Goal: Information Seeking & Learning: Learn about a topic

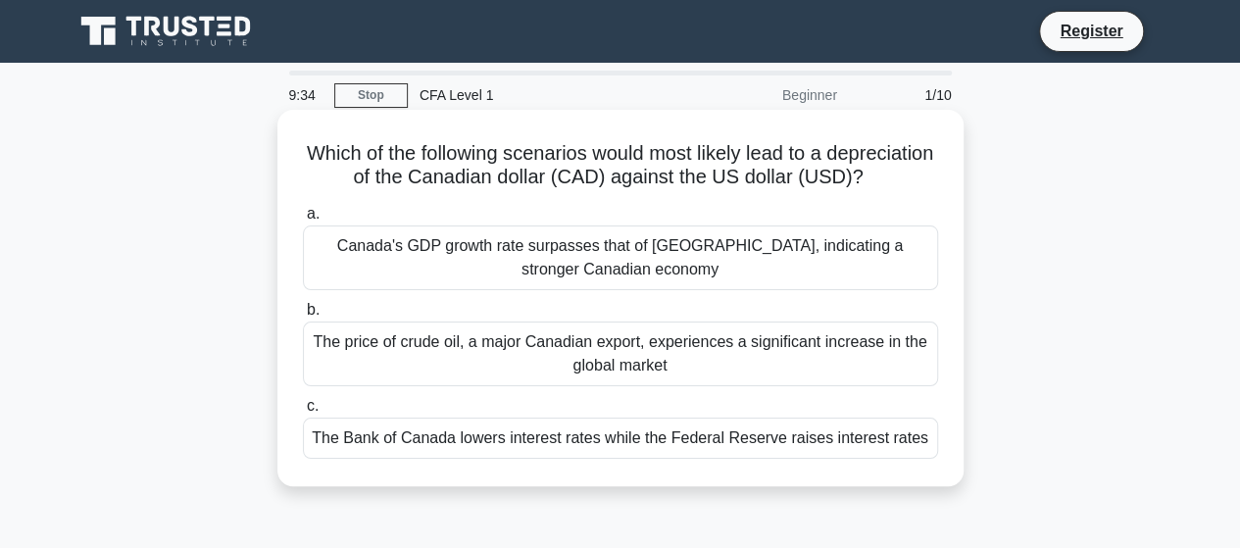
scroll to position [98, 0]
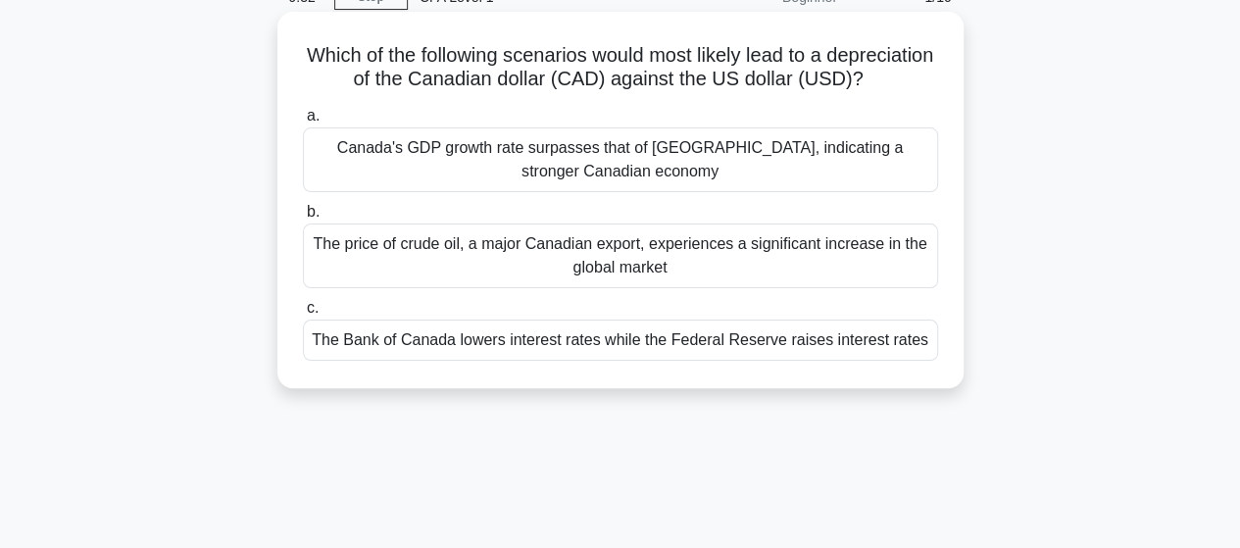
click at [378, 159] on div "Canada's GDP growth rate surpasses that of [GEOGRAPHIC_DATA], indicating a stro…" at bounding box center [620, 159] width 635 height 65
click at [303, 123] on input "a. Canada's GDP growth rate surpasses that of the United States, indicating a s…" at bounding box center [303, 116] width 0 height 13
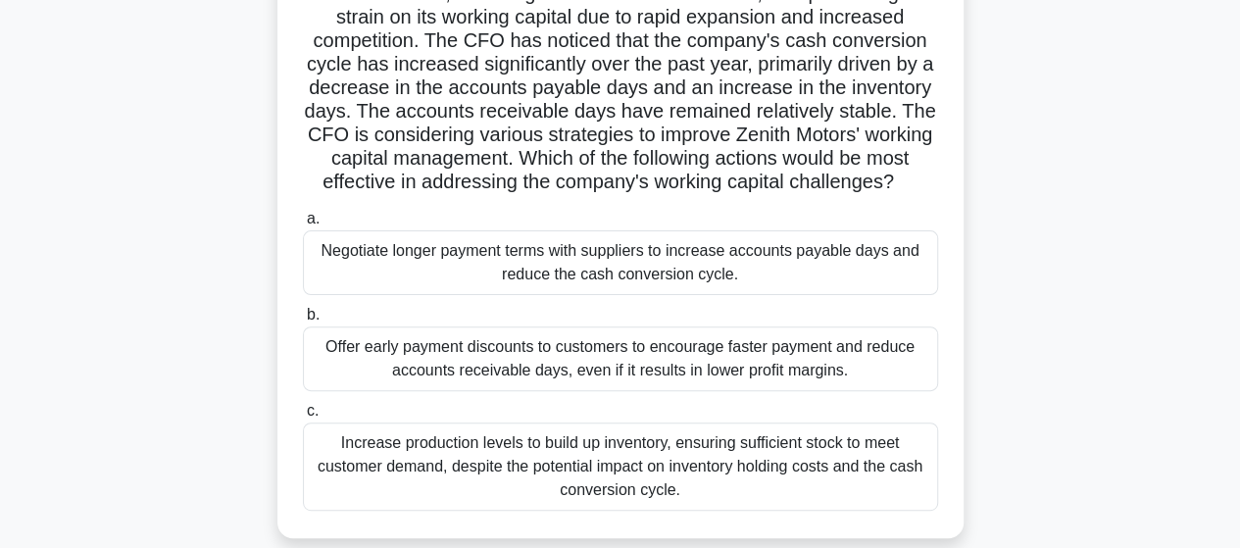
scroll to position [196, 0]
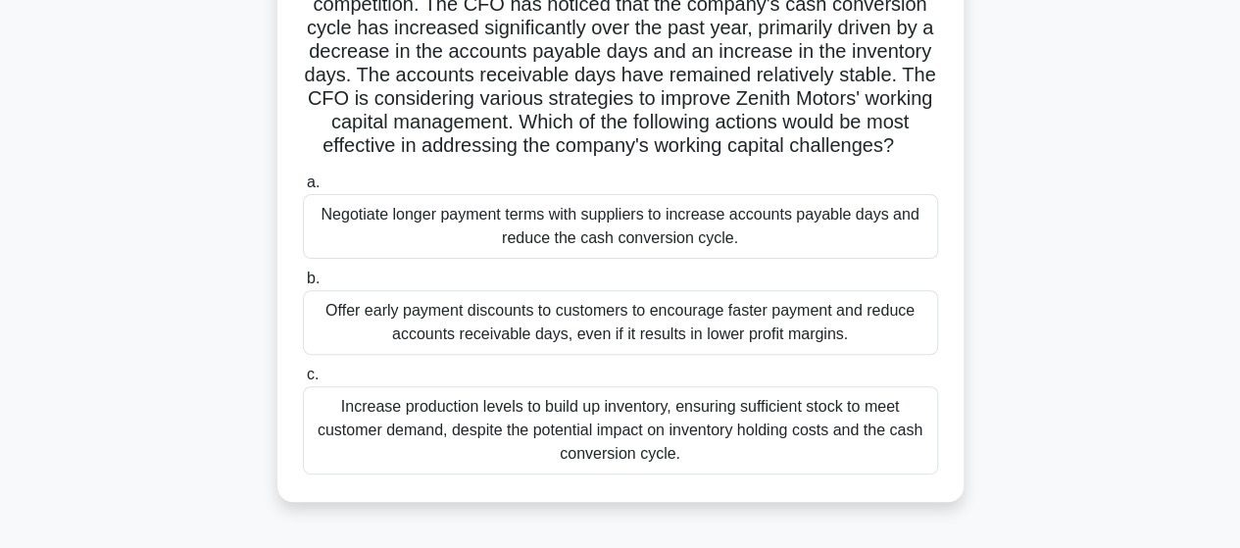
click at [347, 253] on div "Negotiate longer payment terms with suppliers to increase accounts payable days…" at bounding box center [620, 226] width 635 height 65
click at [303, 189] on input "a. Negotiate longer payment terms with suppliers to increase accounts payable d…" at bounding box center [303, 182] width 0 height 13
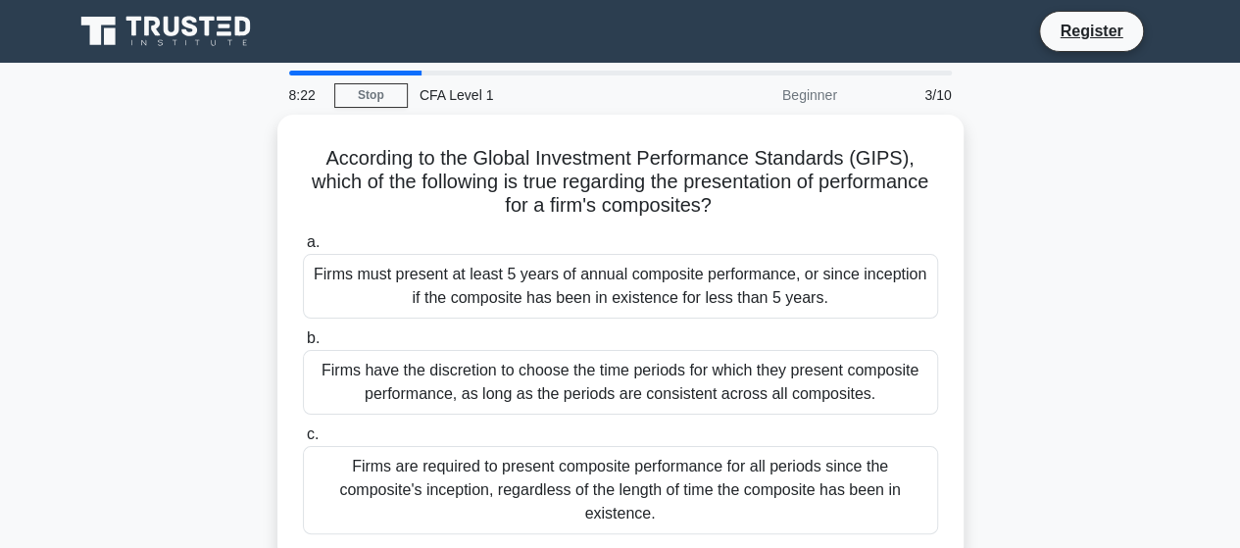
scroll to position [98, 0]
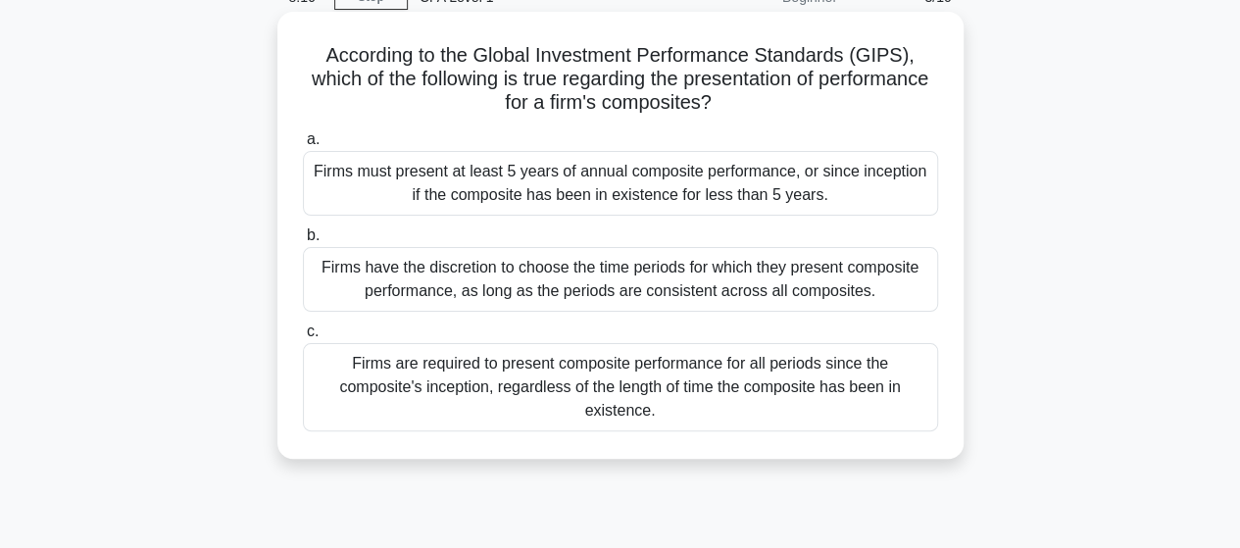
click at [455, 365] on div "Firms are required to present composite performance for all periods since the c…" at bounding box center [620, 387] width 635 height 88
click at [303, 338] on input "c. Firms are required to present composite performance for all periods since th…" at bounding box center [303, 331] width 0 height 13
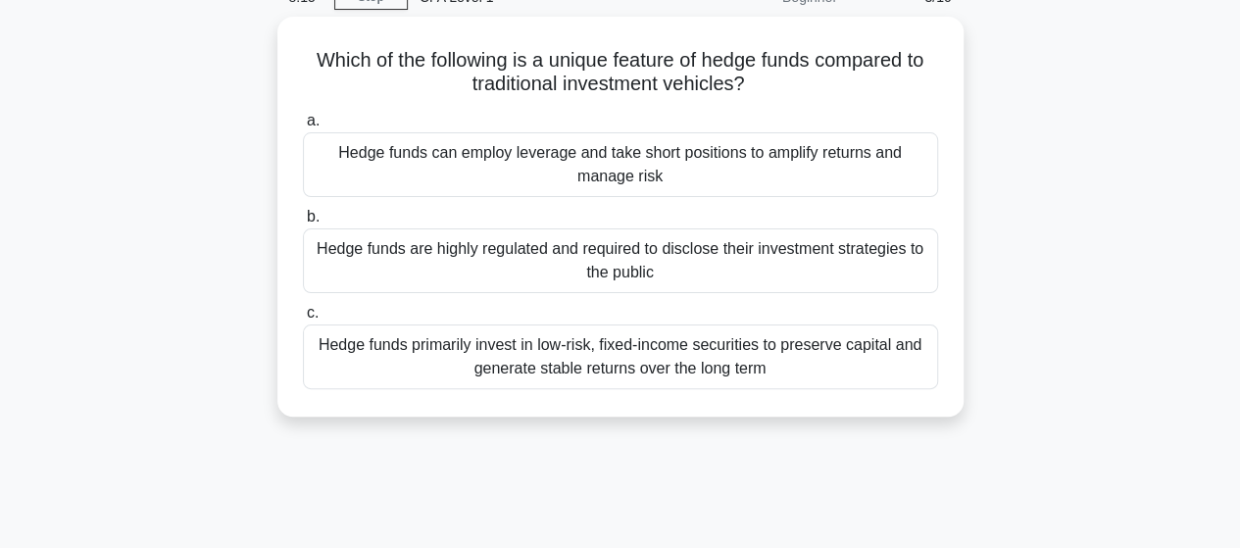
scroll to position [0, 0]
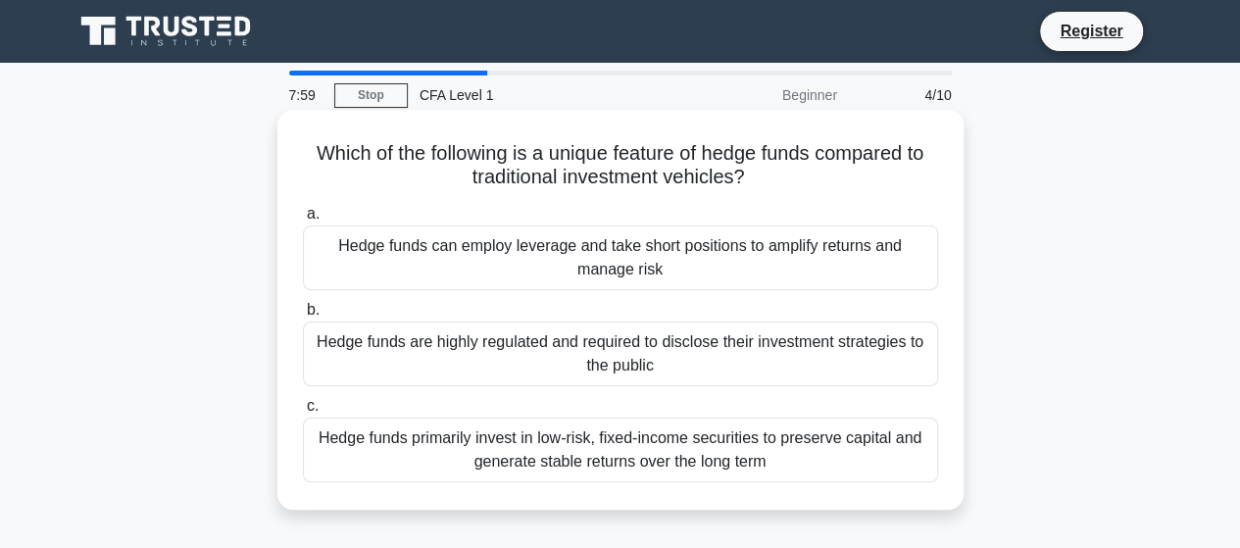
click at [371, 258] on div "Hedge funds can employ leverage and take short positions to amplify returns and…" at bounding box center [620, 257] width 635 height 65
click at [303, 221] on input "a. Hedge funds can employ leverage and take short positions to amplify returns …" at bounding box center [303, 214] width 0 height 13
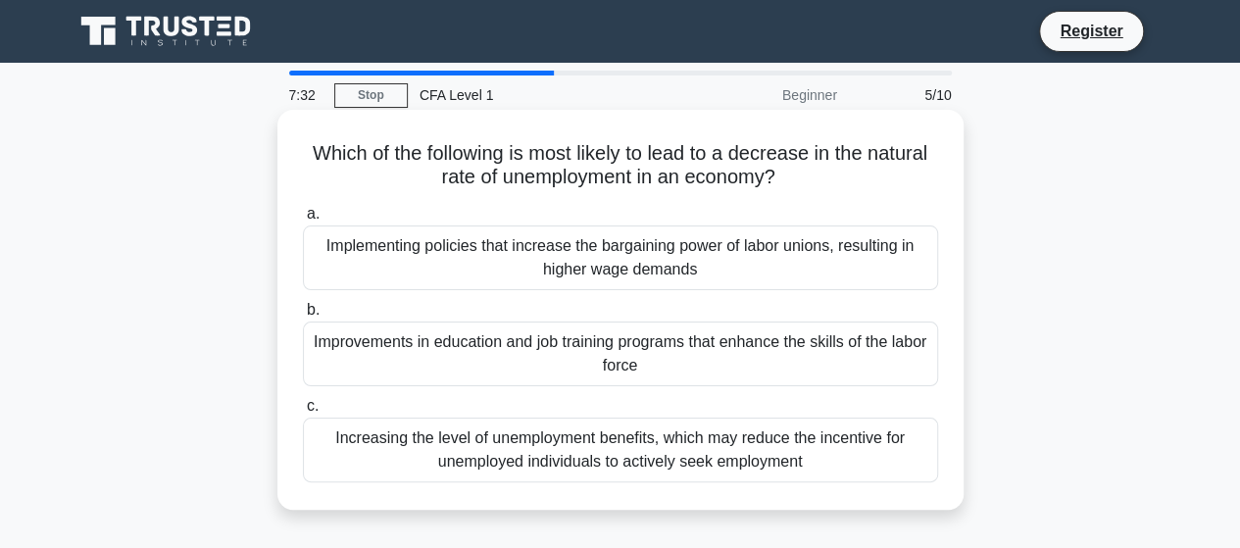
click at [376, 346] on div "Improvements in education and job training programs that enhance the skills of …" at bounding box center [620, 353] width 635 height 65
click at [303, 317] on input "b. Improvements in education and job training programs that enhance the skills …" at bounding box center [303, 310] width 0 height 13
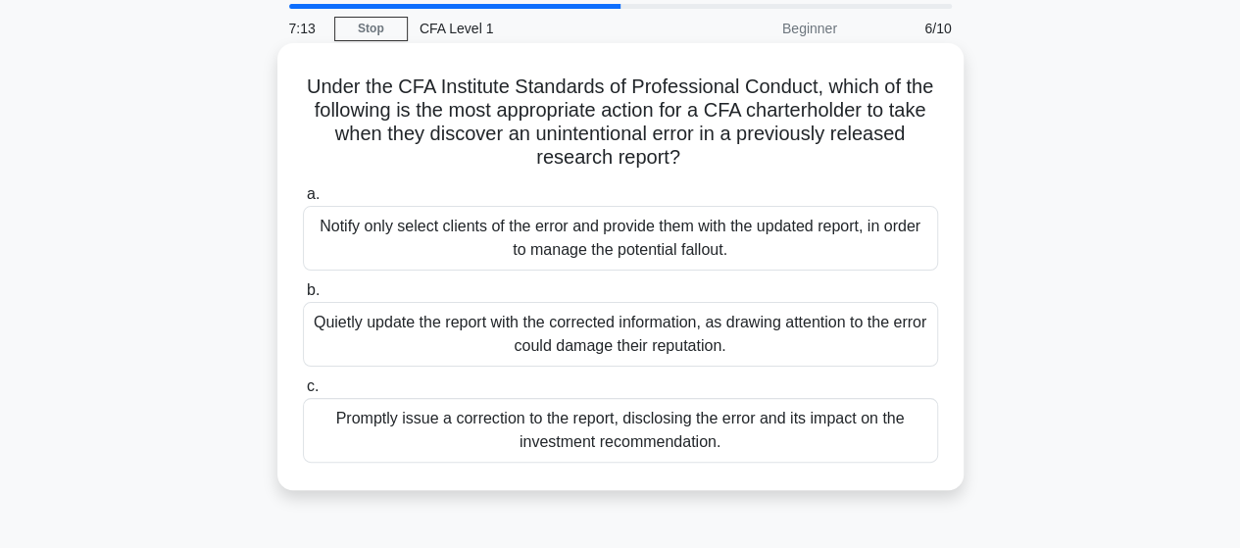
scroll to position [98, 0]
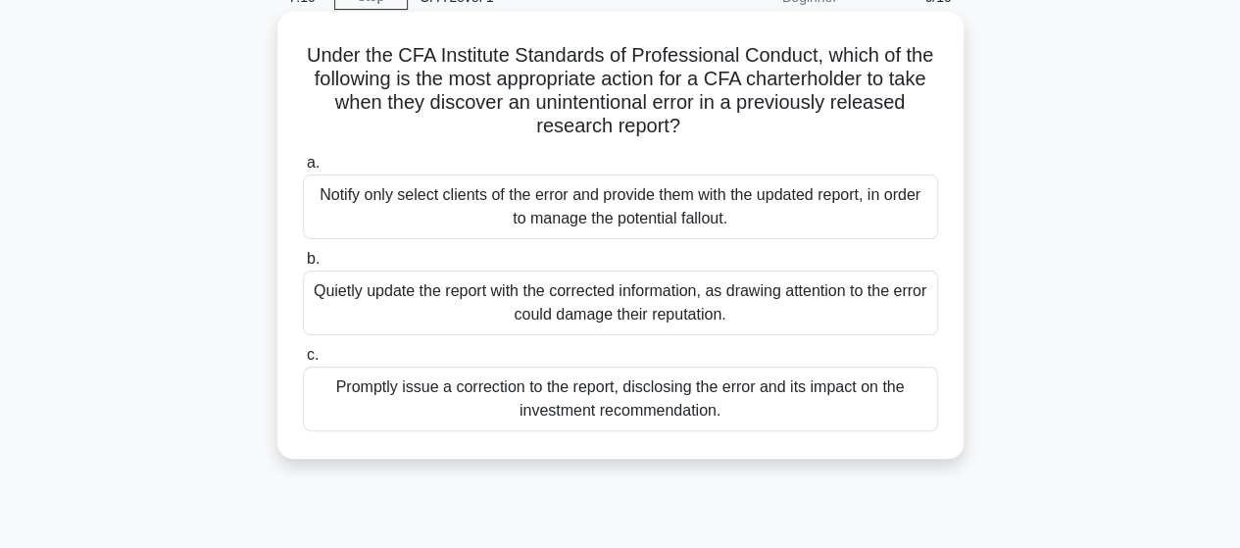
click at [469, 288] on div "Quietly update the report with the corrected information, as drawing attention …" at bounding box center [620, 303] width 635 height 65
click at [303, 266] on input "b. Quietly update the report with the corrected information, as drawing attenti…" at bounding box center [303, 259] width 0 height 13
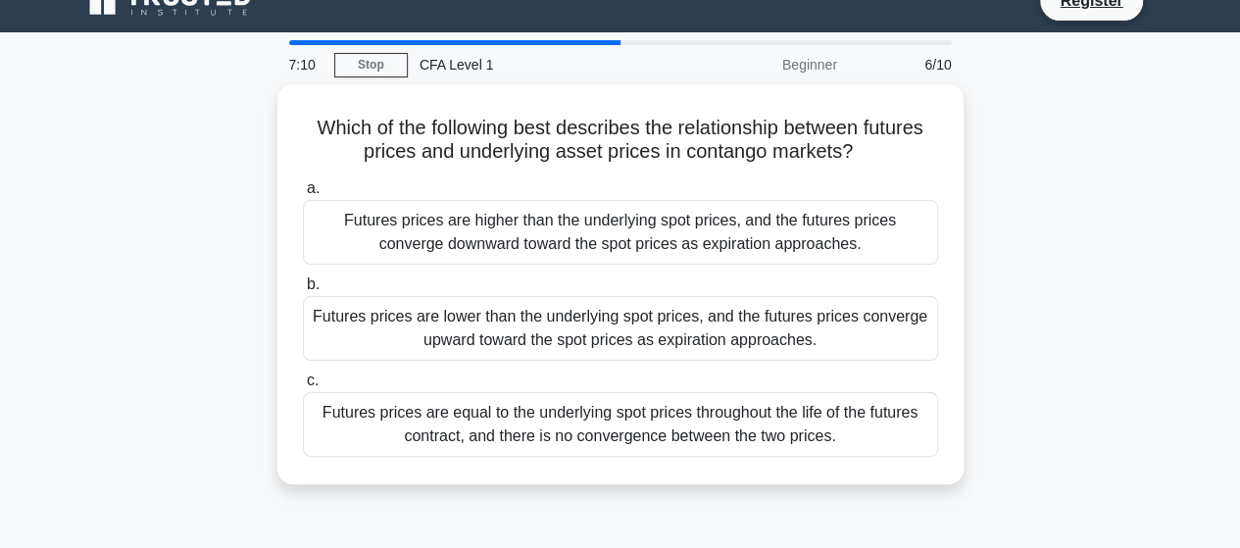
scroll to position [0, 0]
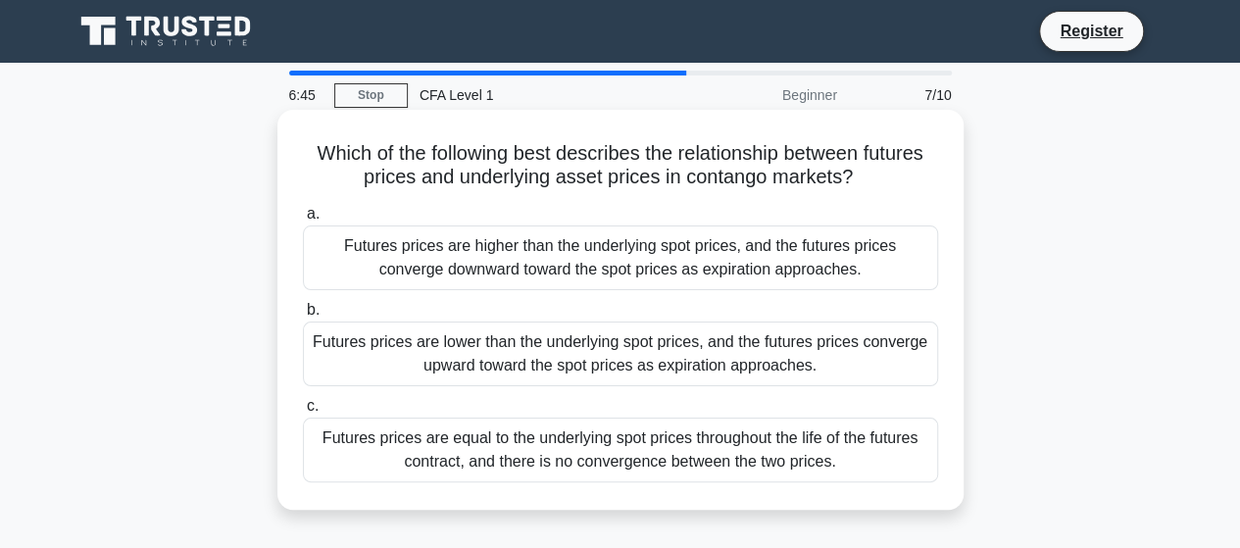
click at [389, 246] on div "Futures prices are higher than the underlying spot prices, and the futures pric…" at bounding box center [620, 257] width 635 height 65
click at [303, 221] on input "a. Futures prices are higher than the underlying spot prices, and the futures p…" at bounding box center [303, 214] width 0 height 13
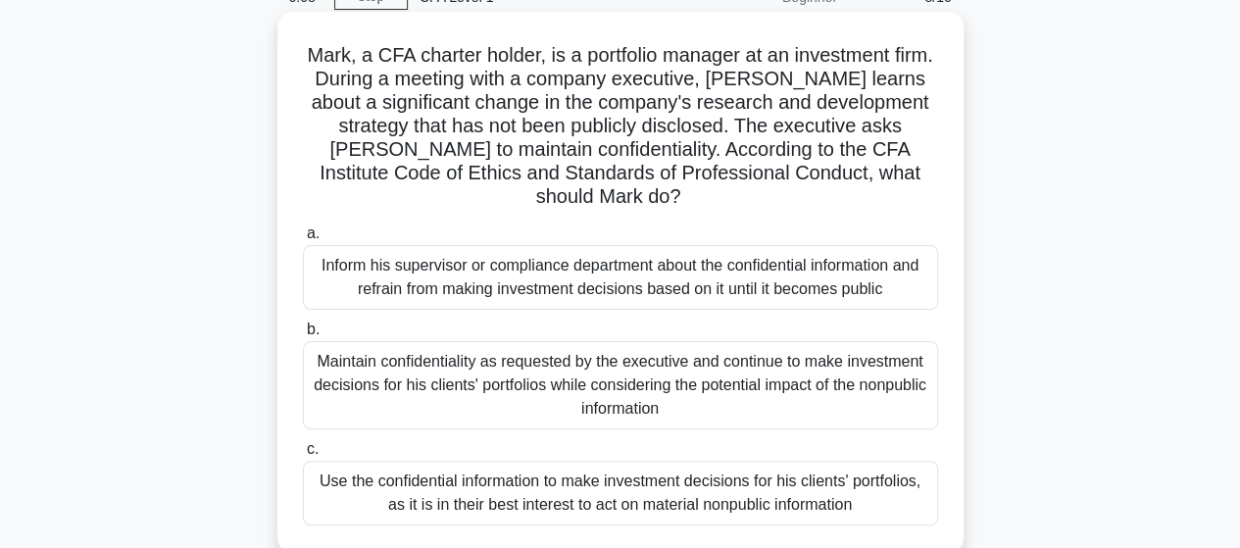
scroll to position [196, 0]
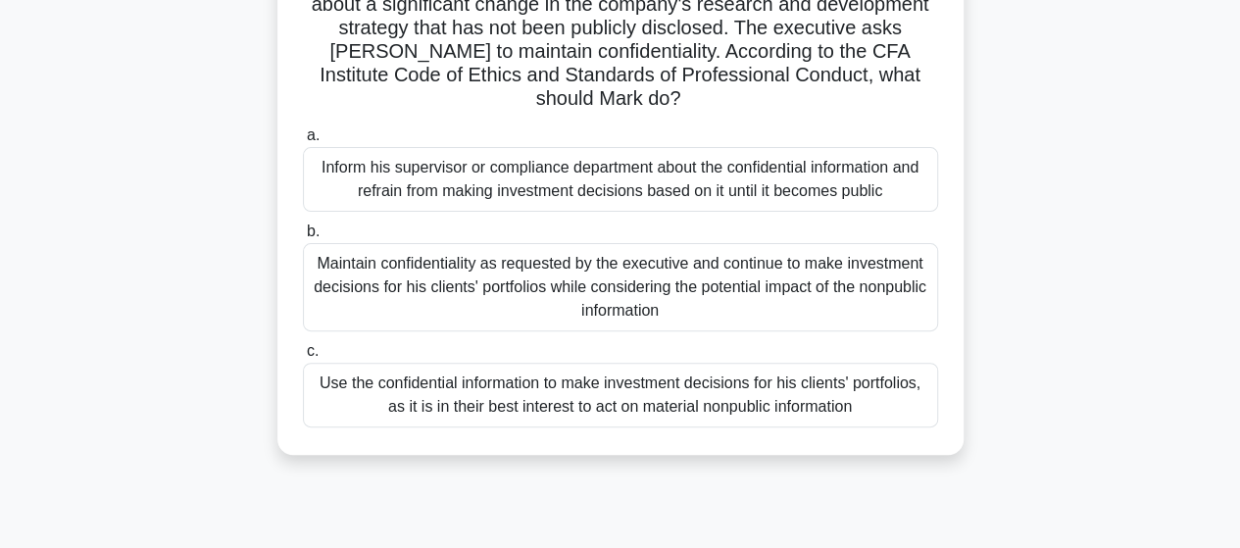
click at [416, 156] on div "Inform his supervisor or compliance department about the confidential informati…" at bounding box center [620, 179] width 635 height 65
click at [303, 142] on input "a. Inform his supervisor or compliance department about the confidential inform…" at bounding box center [303, 135] width 0 height 13
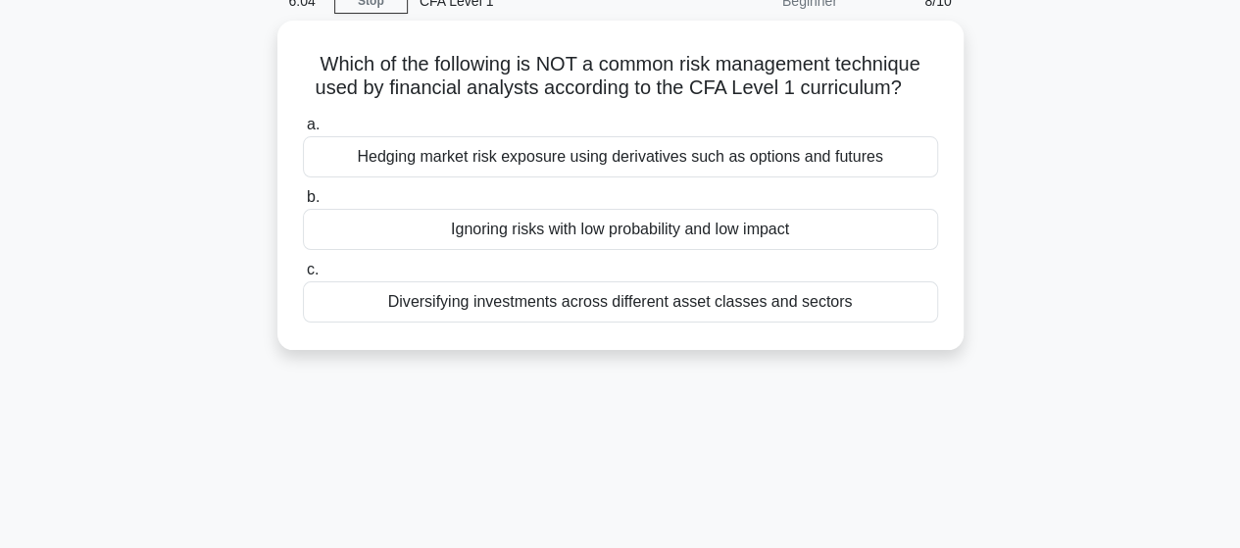
scroll to position [0, 0]
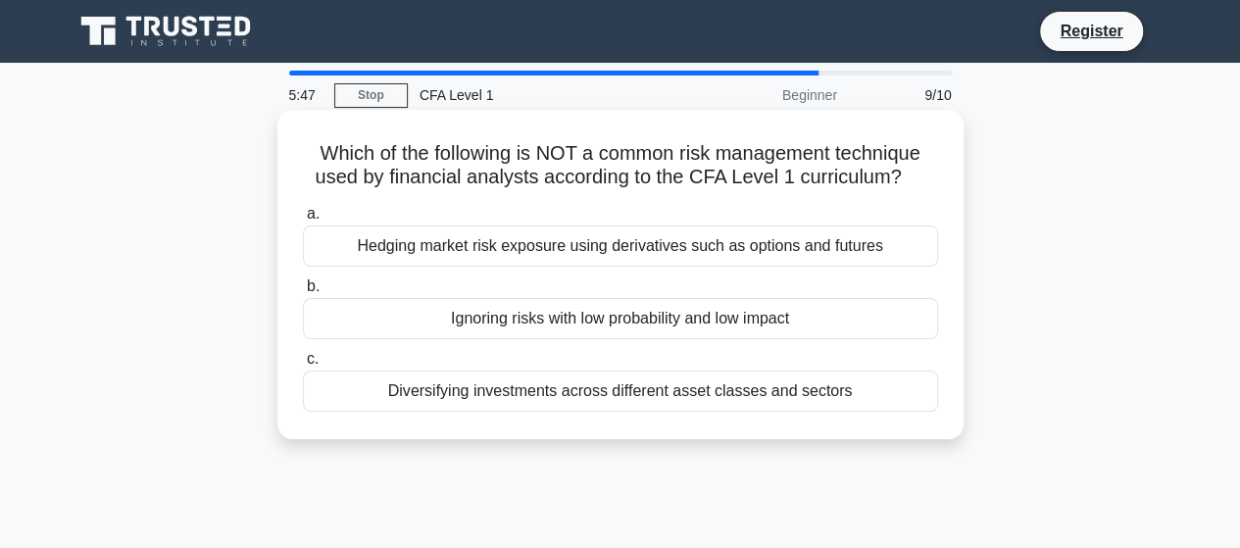
click at [434, 404] on div "Diversifying investments across different asset classes and sectors" at bounding box center [620, 390] width 635 height 41
click at [303, 366] on input "c. Diversifying investments across different asset classes and sectors" at bounding box center [303, 359] width 0 height 13
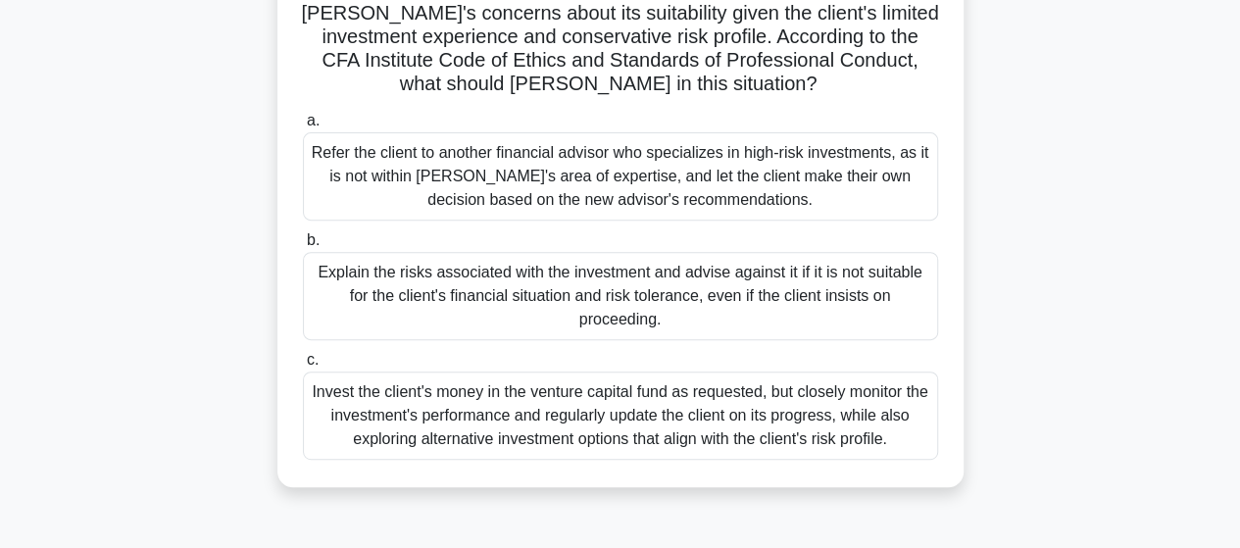
scroll to position [294, 0]
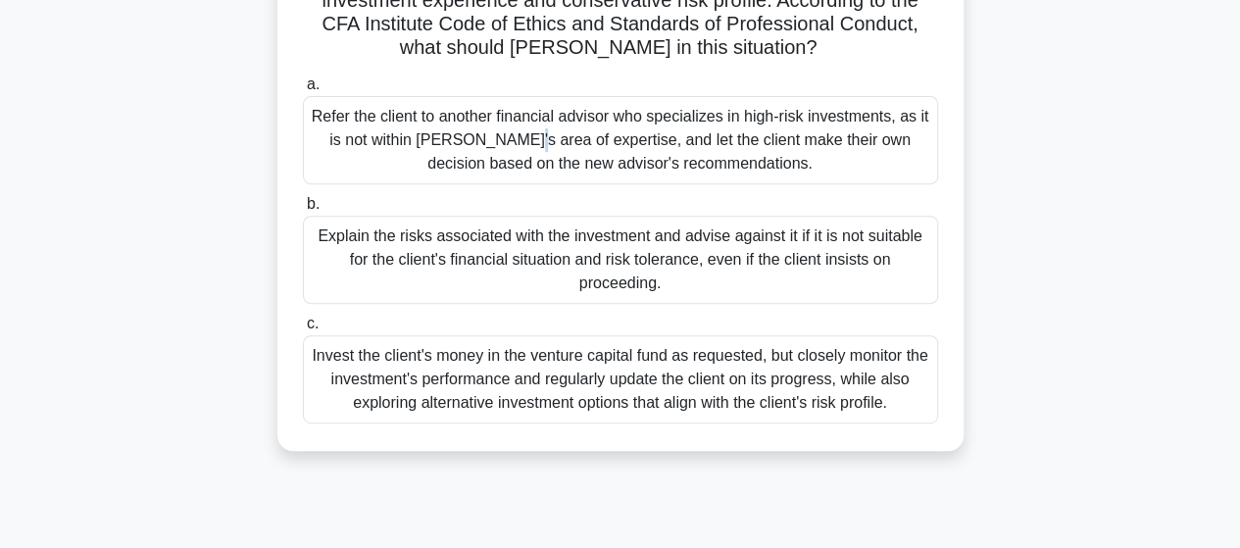
click at [384, 126] on div "Refer the client to another financial advisor who specializes in high-risk inve…" at bounding box center [620, 140] width 635 height 88
click at [345, 145] on div "Refer the client to another financial advisor who specializes in high-risk inve…" at bounding box center [620, 140] width 635 height 88
click at [303, 91] on input "a. Refer the client to another financial advisor who specializes in high-risk i…" at bounding box center [303, 84] width 0 height 13
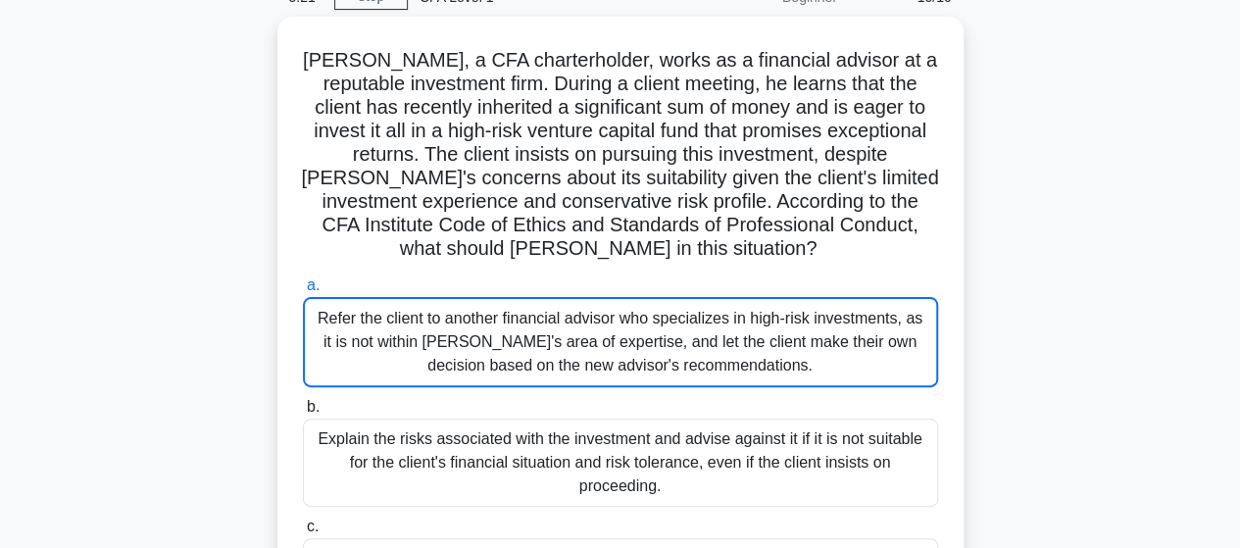
scroll to position [0, 0]
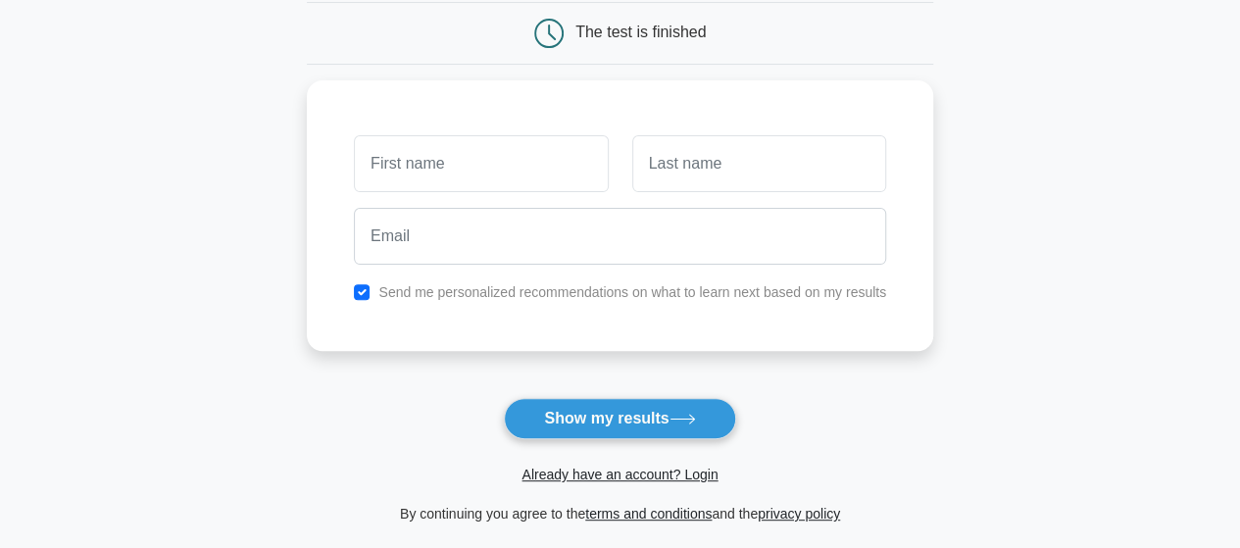
scroll to position [98, 0]
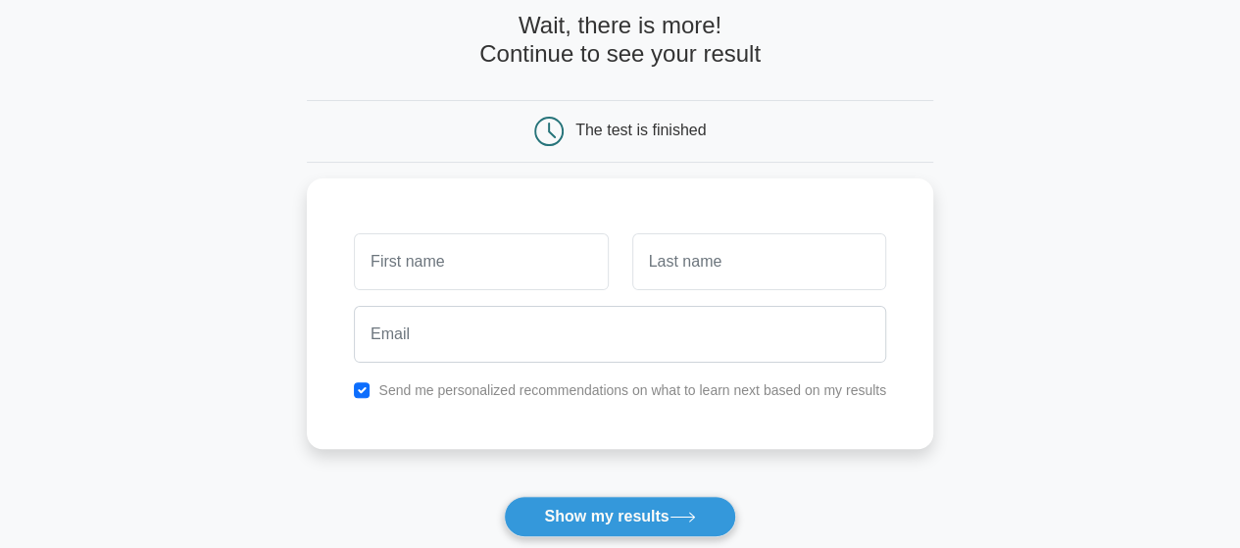
click at [609, 493] on form "Wait, there is more! Continue to see your result The test is finished and the" at bounding box center [620, 318] width 626 height 612
click at [611, 511] on button "Show my results" at bounding box center [619, 516] width 231 height 41
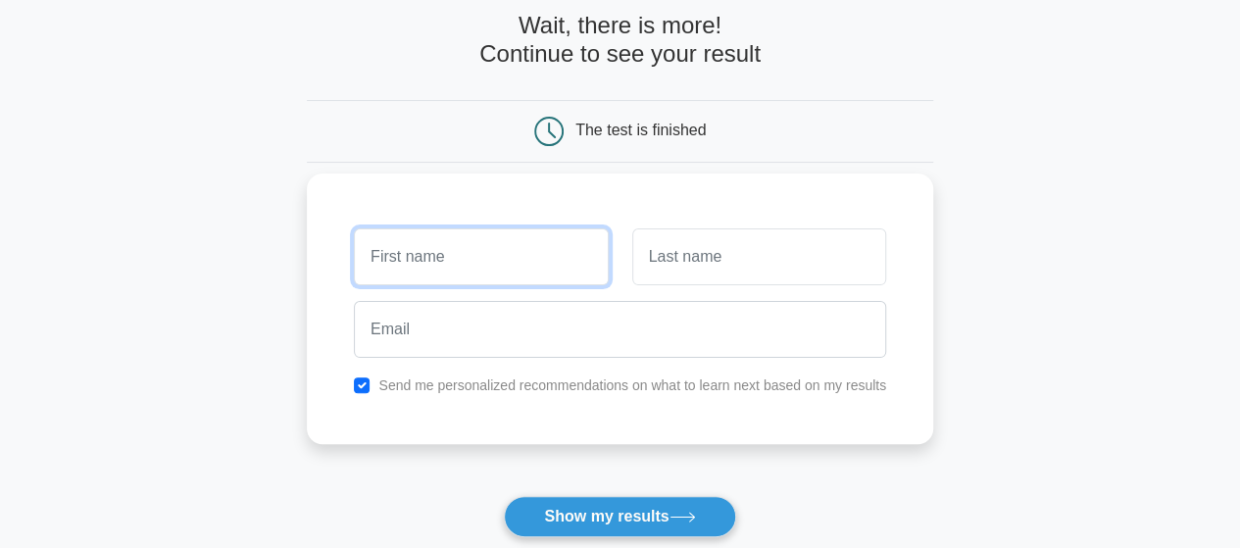
click at [381, 259] on input "text" at bounding box center [481, 256] width 254 height 57
type input "Yermek"
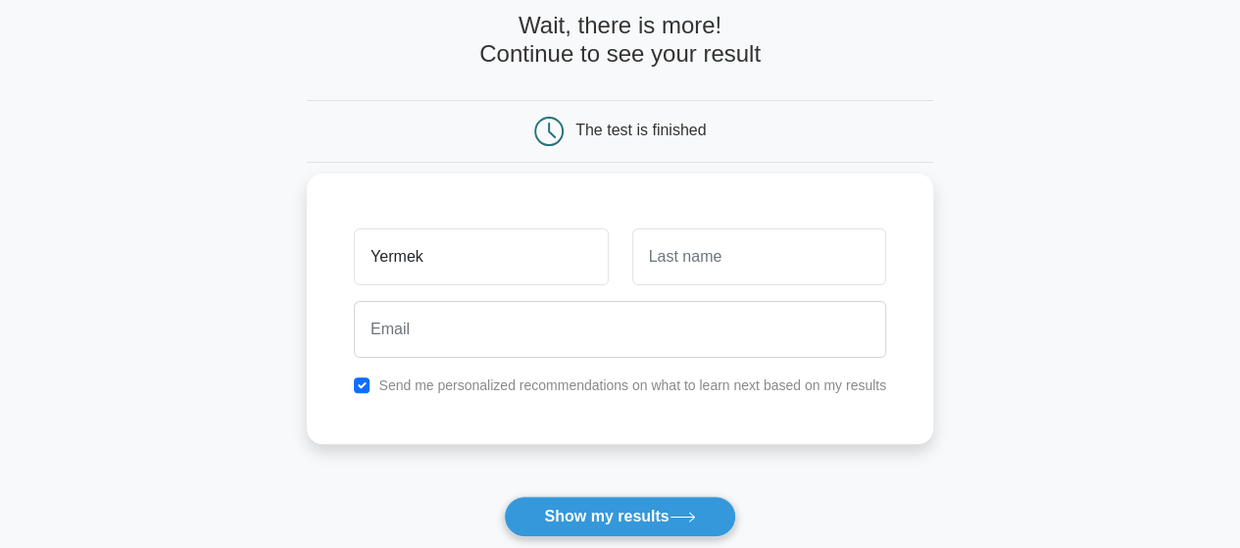
click at [703, 290] on div at bounding box center [758, 257] width 277 height 73
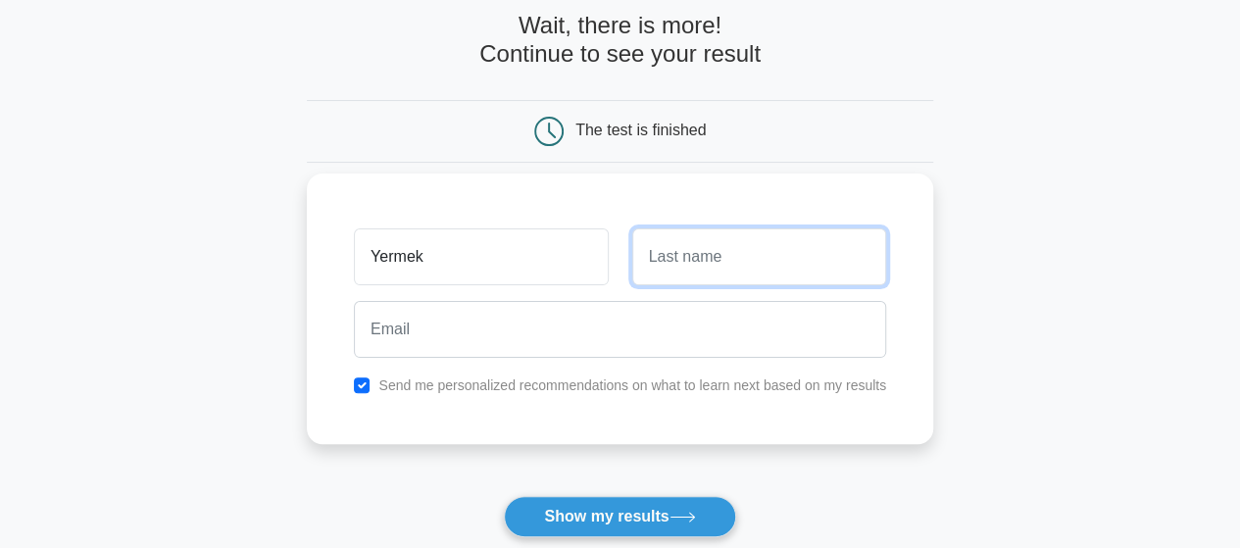
click at [709, 262] on input "text" at bounding box center [759, 256] width 254 height 57
type input "Ana"
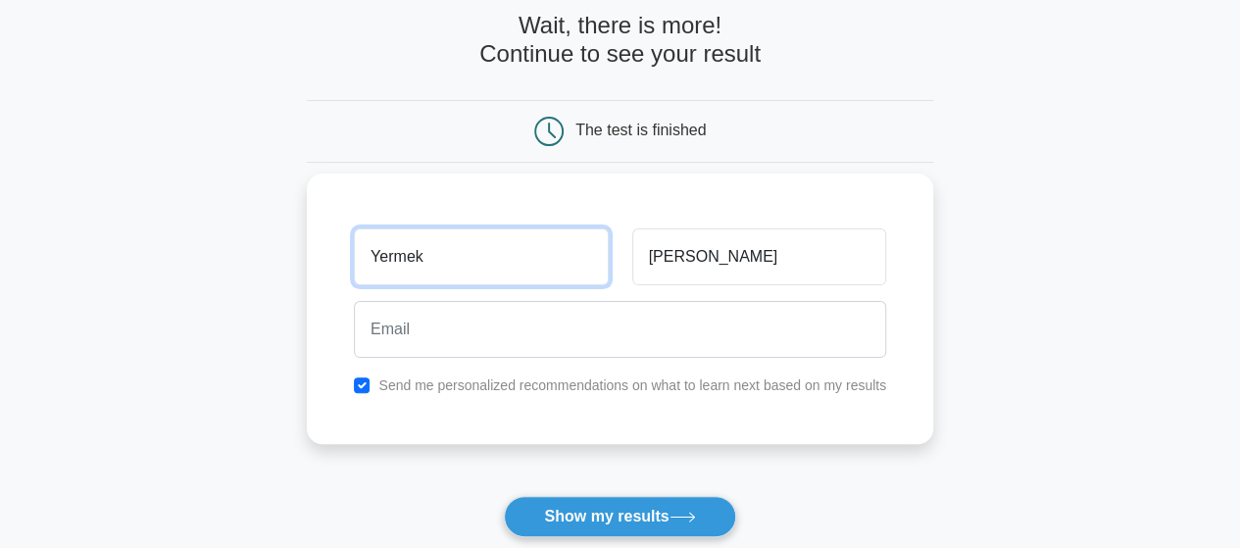
click at [524, 269] on input "Yermek" at bounding box center [481, 256] width 254 height 57
type input "Yerm"
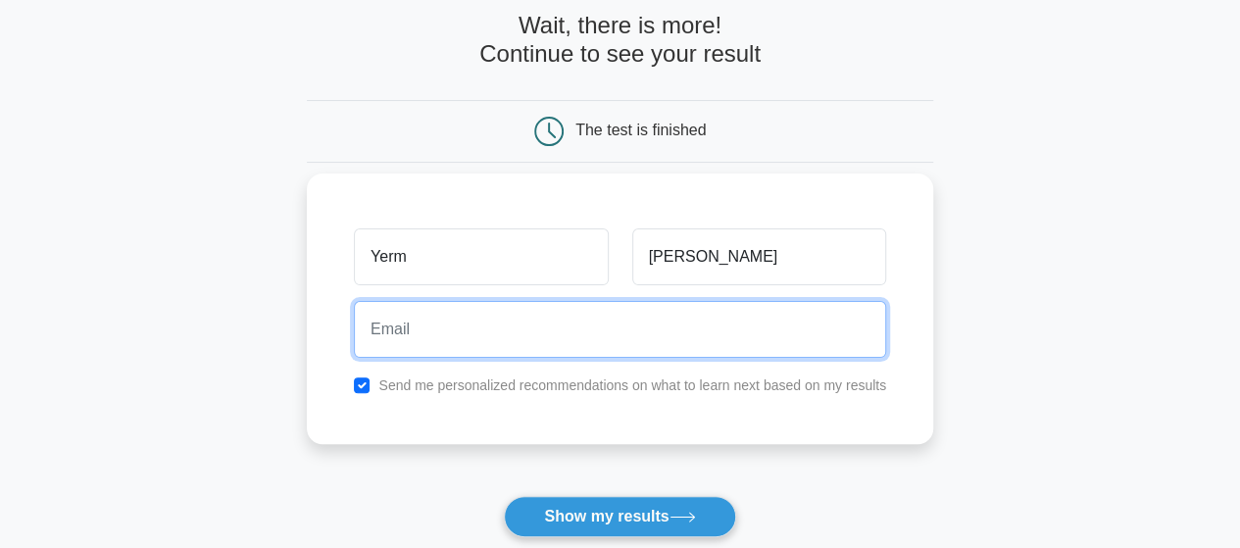
click at [428, 322] on input "email" at bounding box center [620, 329] width 532 height 57
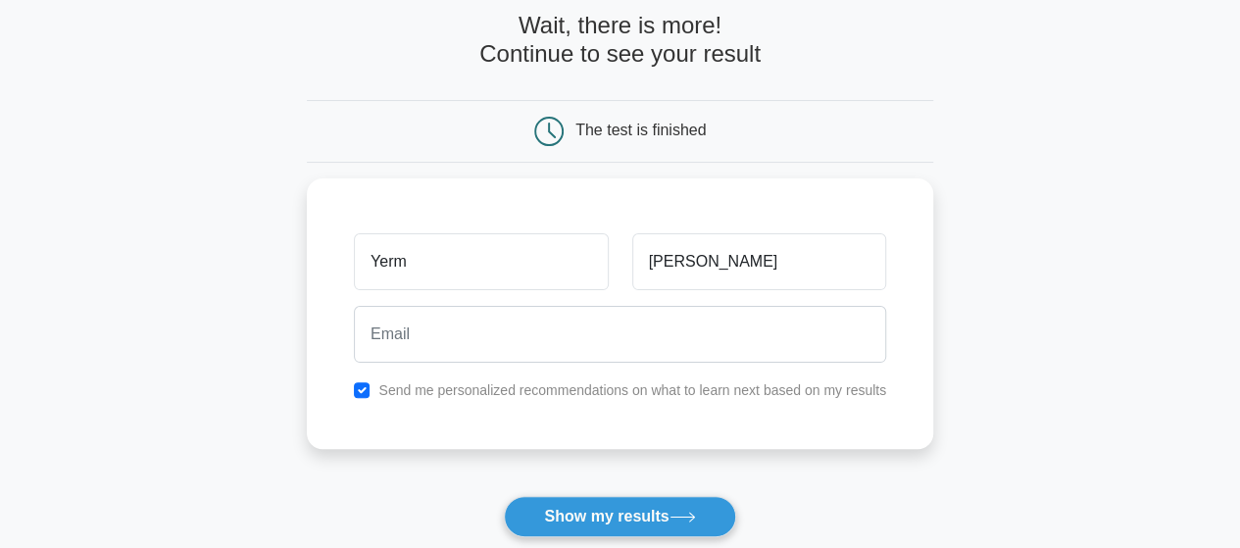
click at [78, 398] on main "Wait, there is more! Continue to see your result The test is finished Yerm Ana" at bounding box center [620, 318] width 1240 height 706
click at [627, 517] on button "Show my results" at bounding box center [619, 516] width 231 height 41
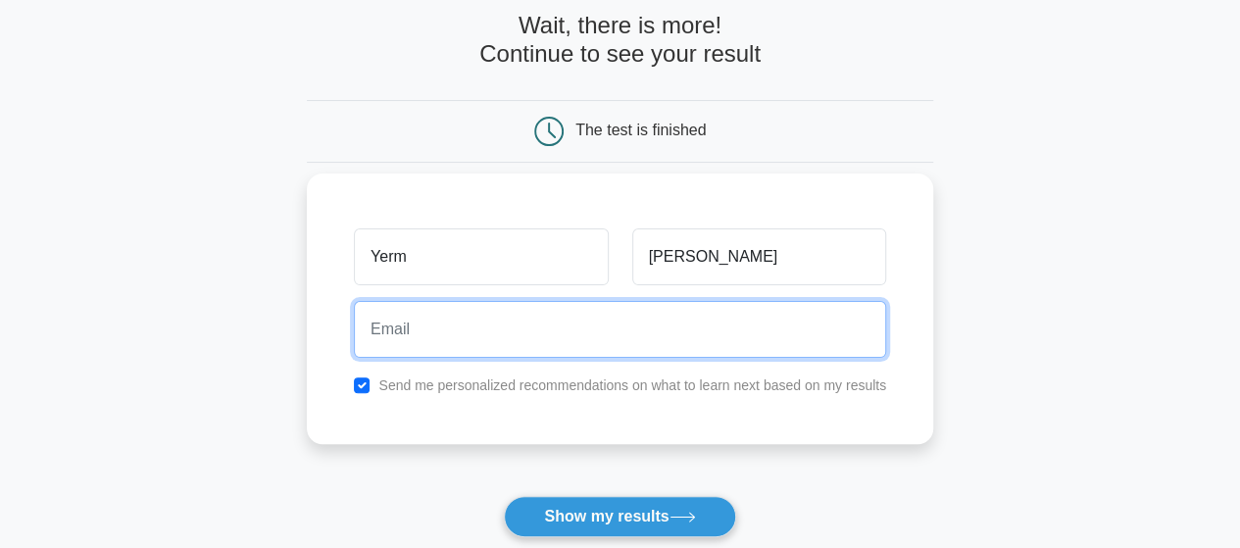
click at [480, 320] on input "email" at bounding box center [620, 329] width 532 height 57
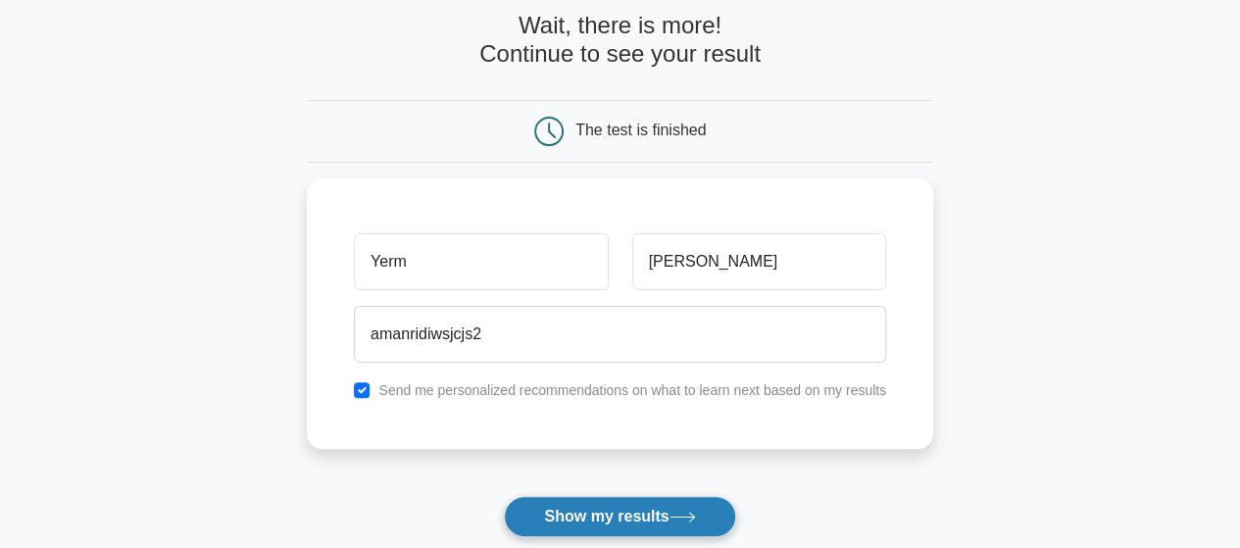
click at [561, 513] on button "Show my results" at bounding box center [619, 516] width 231 height 41
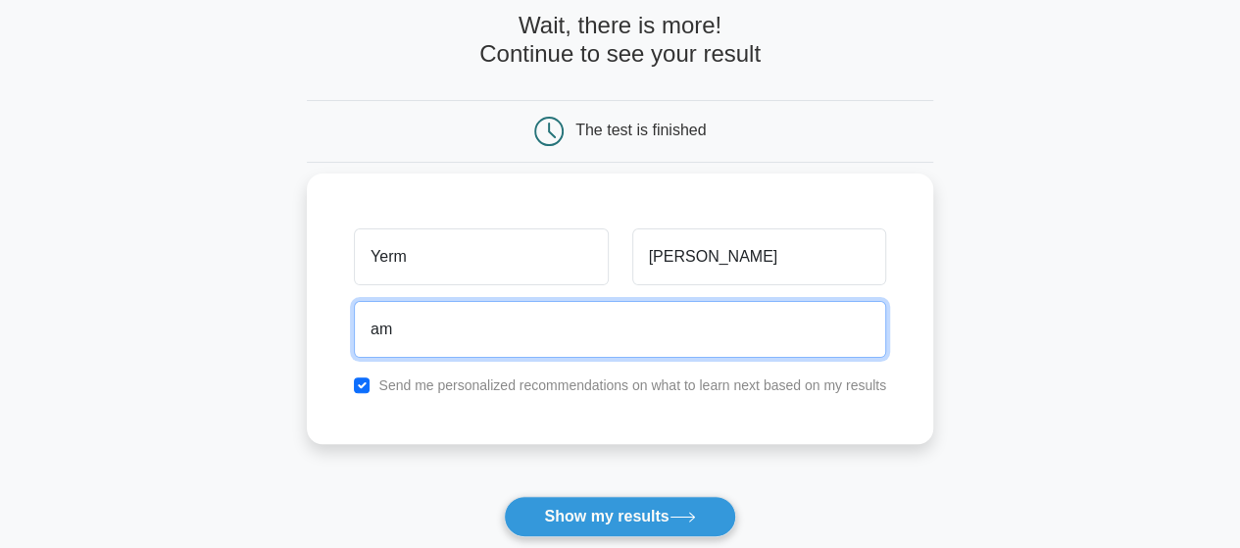
type input "a"
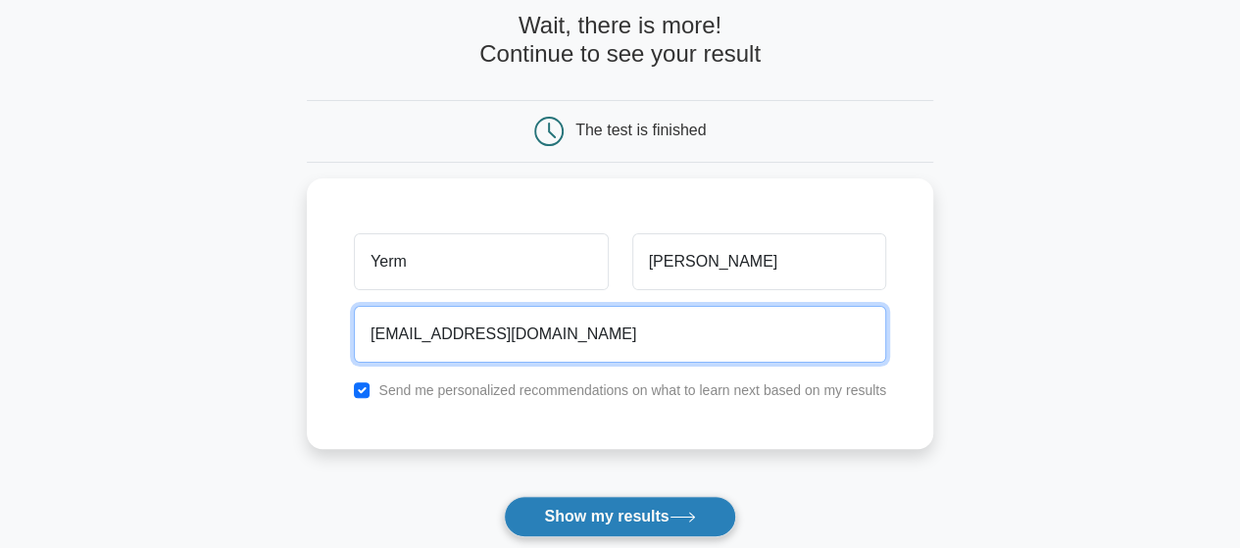
type input "fjdokslllad@mail.com"
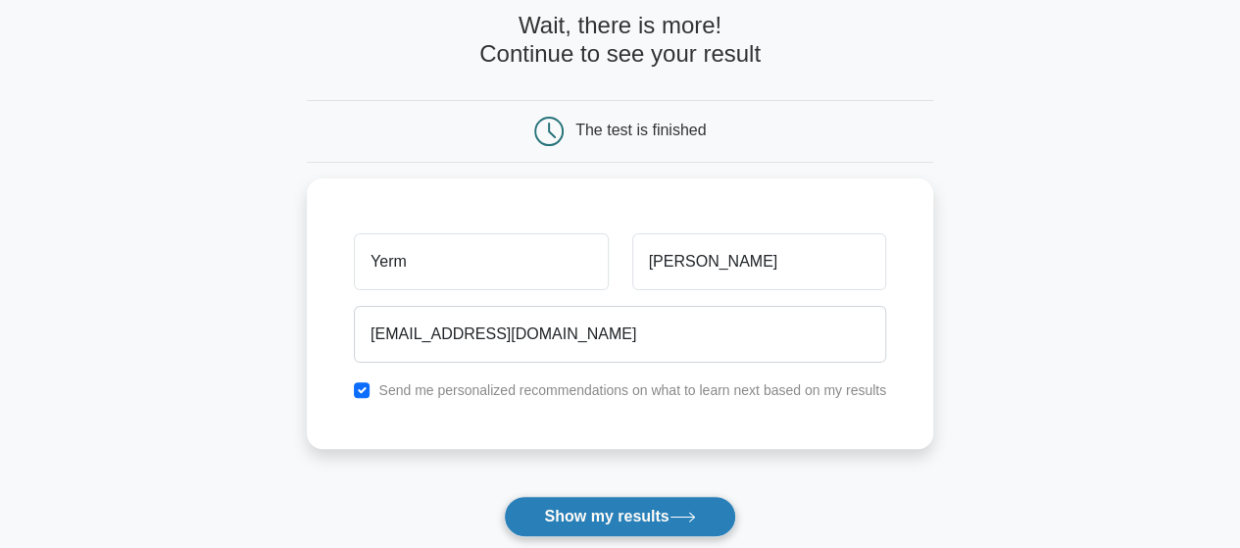
click at [615, 505] on button "Show my results" at bounding box center [619, 516] width 231 height 41
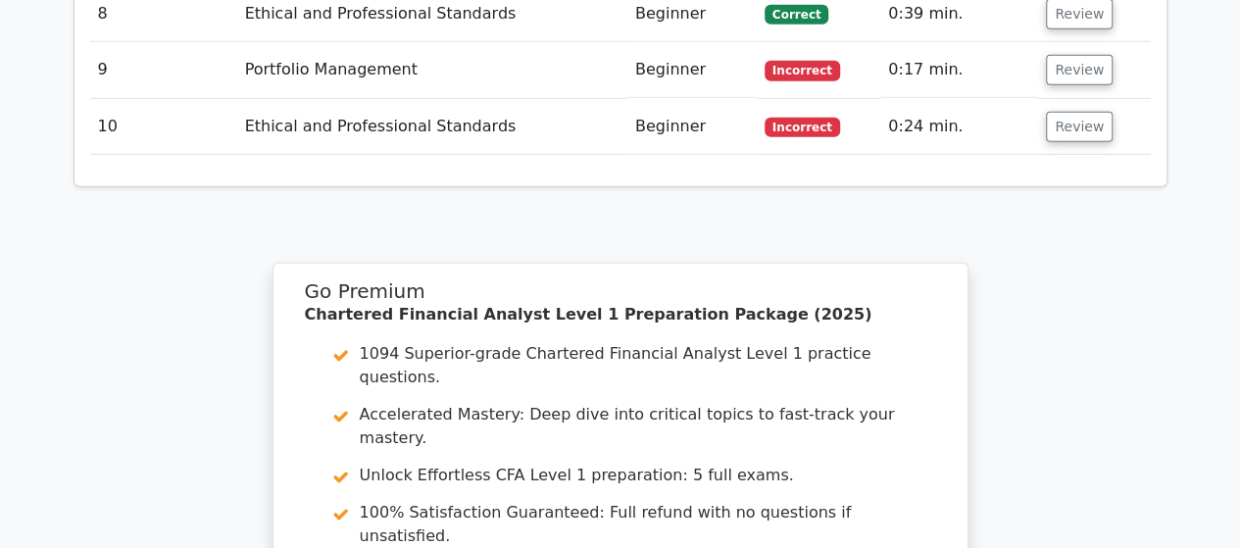
scroll to position [2940, 0]
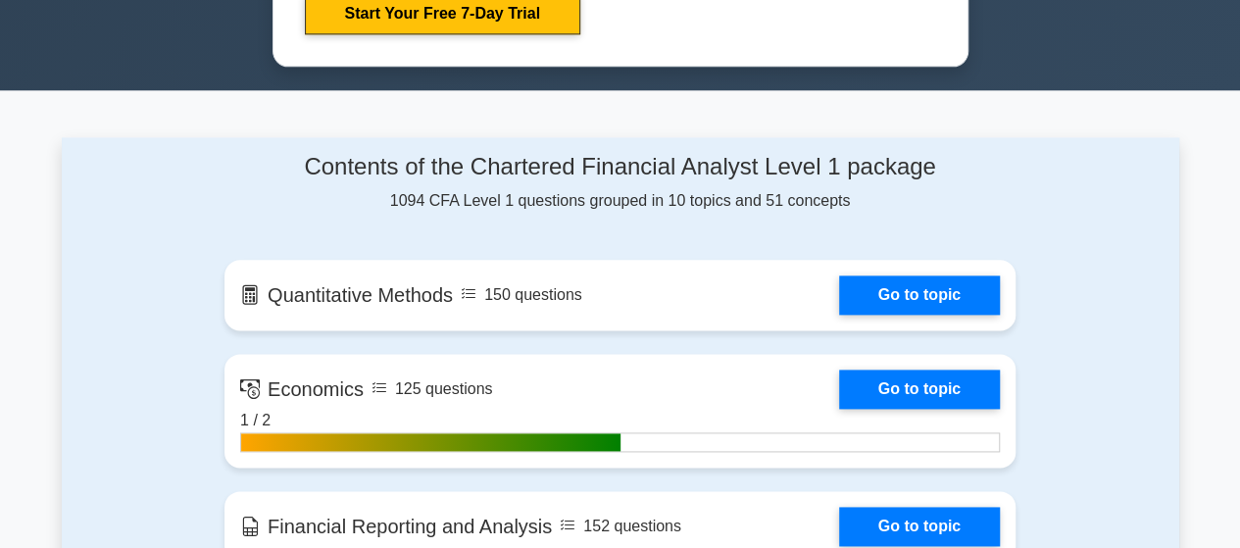
scroll to position [1372, 0]
